Goal: Task Accomplishment & Management: Manage account settings

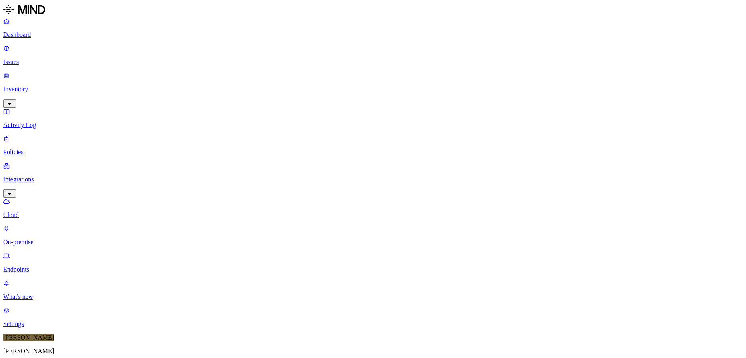
scroll to position [157, 0]
click at [24, 33] on p "Dashboard" at bounding box center [373, 34] width 740 height 7
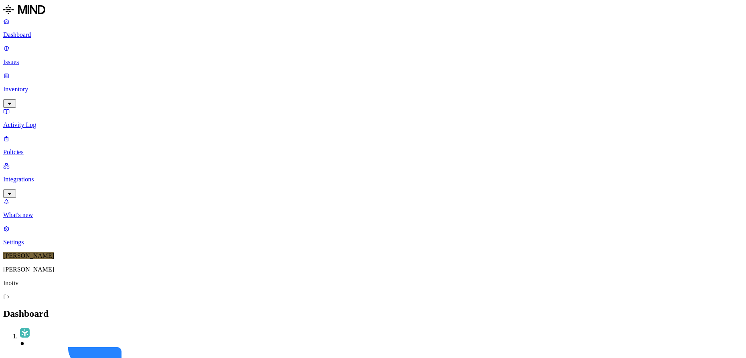
click at [32, 59] on p "Issues" at bounding box center [373, 62] width 740 height 7
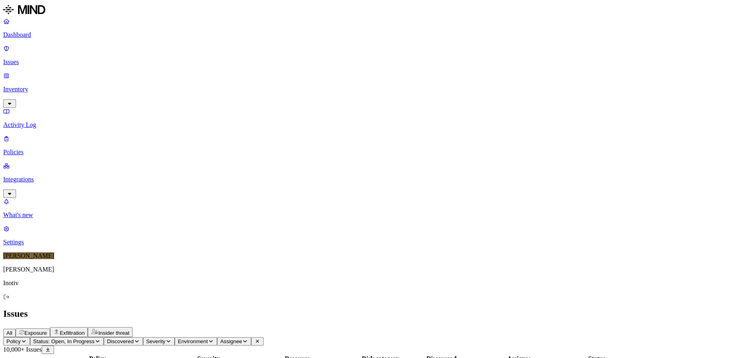
click at [331, 309] on div "Issues" at bounding box center [373, 314] width 740 height 11
click at [15, 135] on link "Policies" at bounding box center [373, 145] width 740 height 21
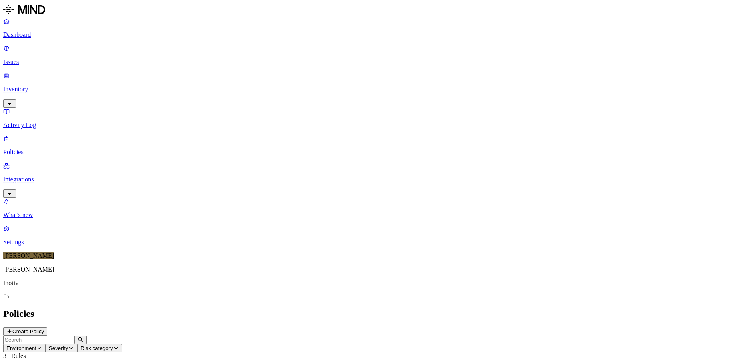
scroll to position [200, 0]
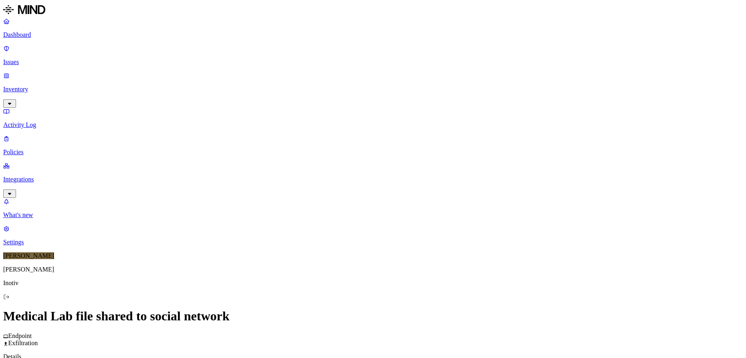
click at [42, 149] on p "Policies" at bounding box center [373, 152] width 740 height 7
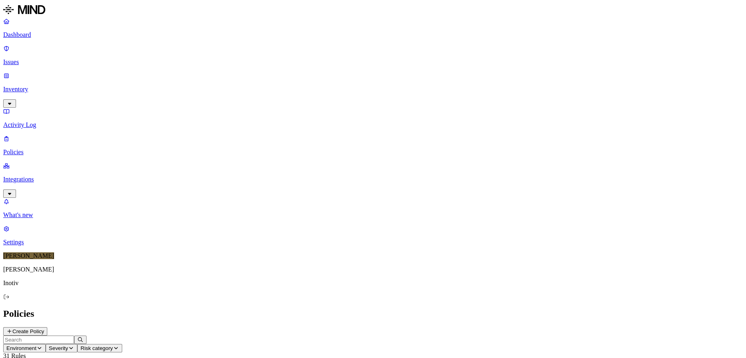
scroll to position [200, 0]
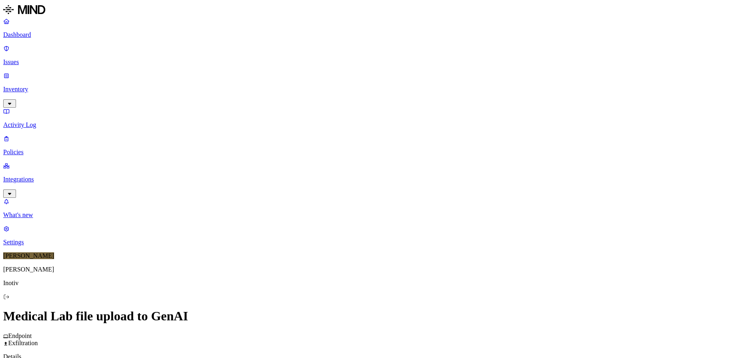
click at [29, 149] on p "Policies" at bounding box center [373, 152] width 740 height 7
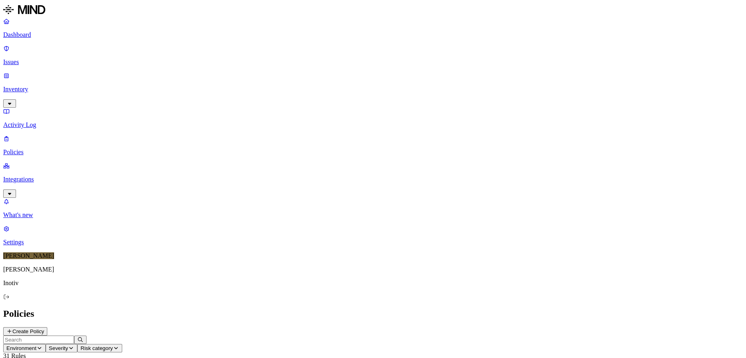
scroll to position [200, 0]
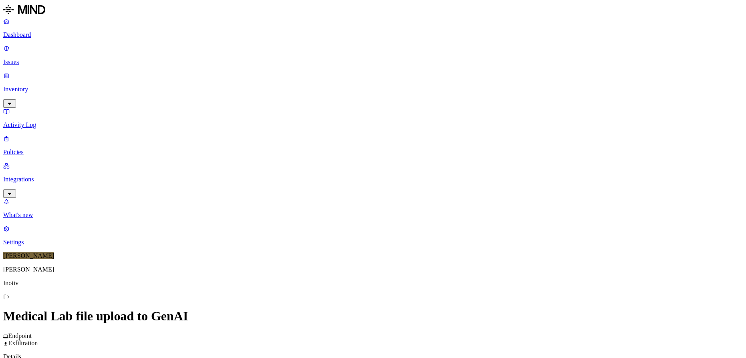
click at [325, 331] on label "Data type" at bounding box center [319, 328] width 12 height 14
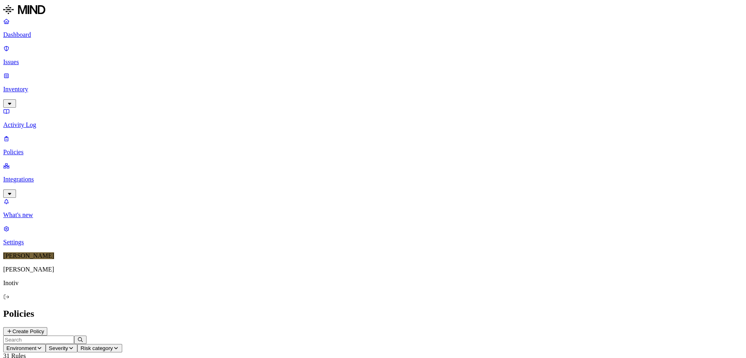
click at [43, 35] on p "Dashboard" at bounding box center [373, 34] width 740 height 7
